Goal: Task Accomplishment & Management: Use online tool/utility

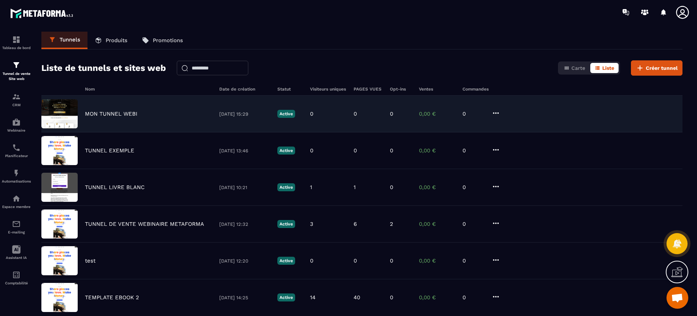
click at [111, 114] on p "MON TUNNEL WEBI" at bounding box center [111, 113] width 52 height 7
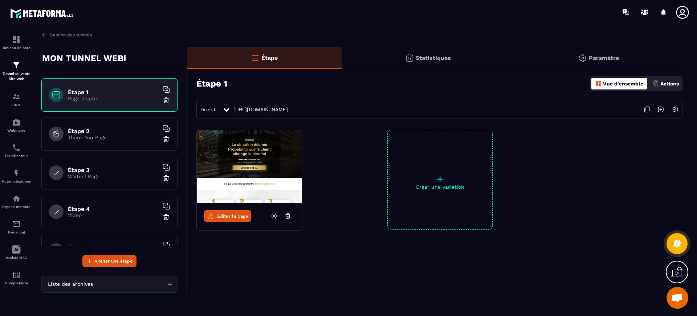
click at [93, 133] on h6 "Étape 2" at bounding box center [113, 130] width 91 height 7
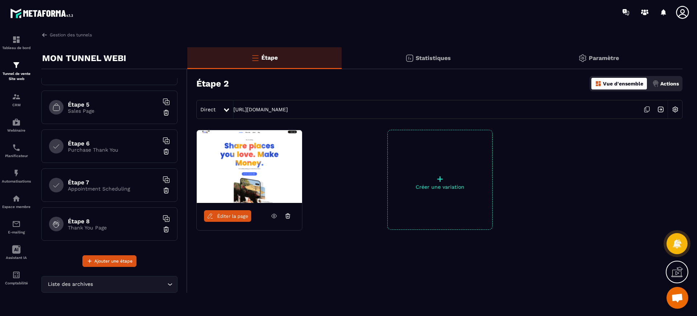
scroll to position [138, 0]
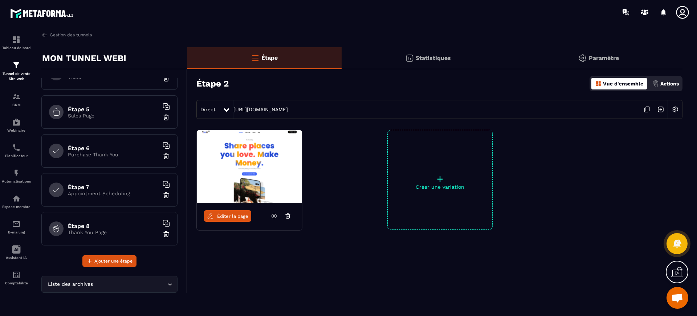
click at [108, 226] on h6 "Étape 8" at bounding box center [113, 225] width 91 height 7
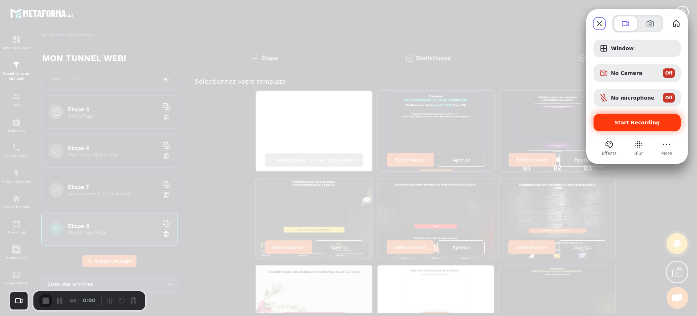
click at [644, 122] on span "Start Recording" at bounding box center [637, 122] width 45 height 6
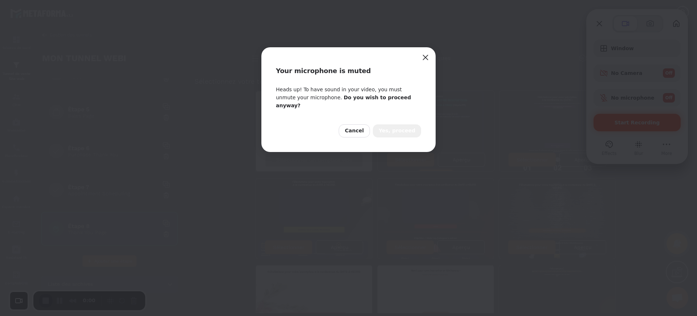
click at [415, 127] on span "Yes, proceed" at bounding box center [397, 131] width 37 height 8
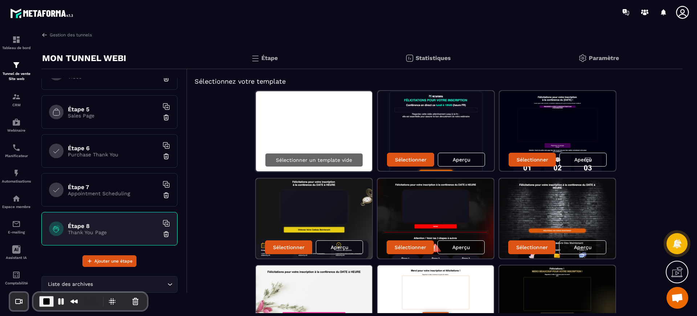
click at [298, 155] on div "Sélectionner un template vide" at bounding box center [314, 160] width 98 height 14
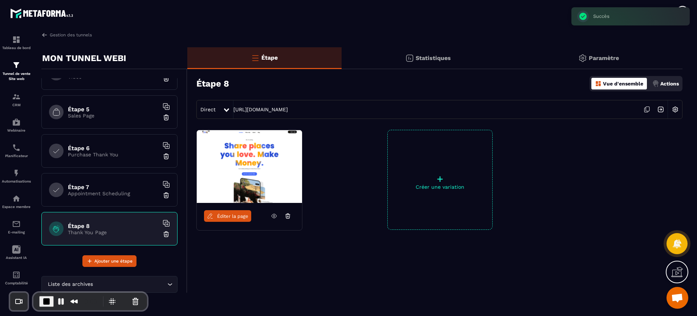
click at [230, 216] on span "Éditer la page" at bounding box center [232, 215] width 31 height 5
